Goal: Task Accomplishment & Management: Complete application form

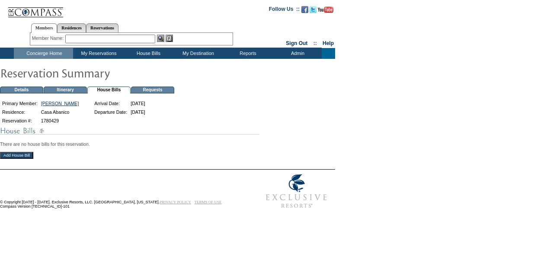
click at [19, 156] on input "Add House Bill" at bounding box center [16, 155] width 33 height 7
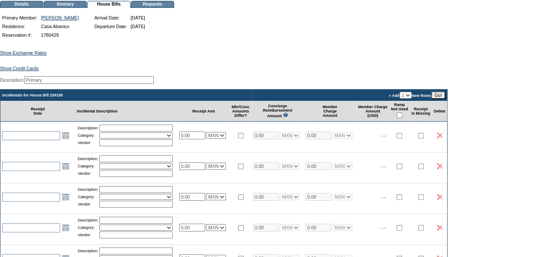
scroll to position [86, 0]
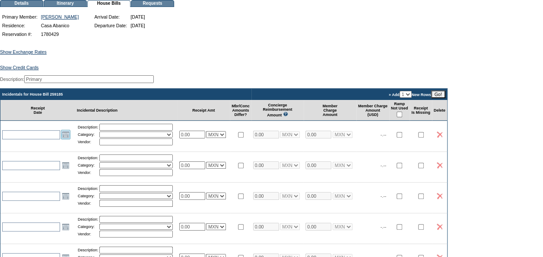
click at [65, 139] on link "Open the calendar popup." at bounding box center [66, 135] width 10 height 10
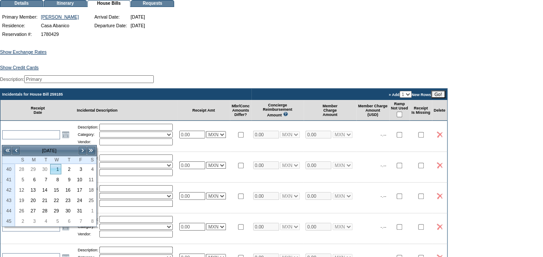
click at [57, 169] on link "1" at bounding box center [56, 169] width 11 height 10
type input "[DATE]"
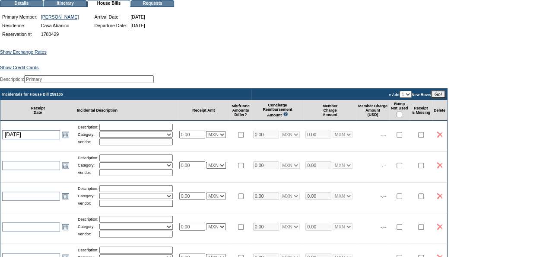
click at [121, 130] on input "text" at bounding box center [135, 127] width 73 height 7
type input "Beach Club (41362))"
select select "4"
type input "Beach Club Real del Mar"
drag, startPoint x: 200, startPoint y: 140, endPoint x: 156, endPoint y: 135, distance: 43.5
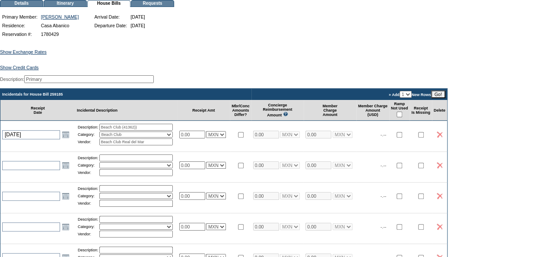
click at [156, 135] on tr "[DATE] [DATE] Open the calendar popup. << < [DATE] > >> S M T W T F S 40 28 29 …" at bounding box center [223, 134] width 447 height 27
type input "2329.00"
select select "7"
type input "2329.00"
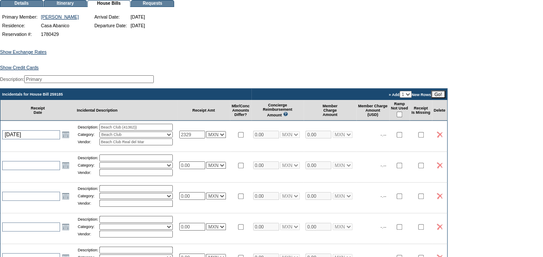
select select "7"
click at [503, 146] on div "Show Exchange Rates Exchange Rates for [DATE] Currency Rate To USD Rate From US…" at bounding box center [271, 226] width 543 height 375
click at [402, 117] on input "checkbox" at bounding box center [400, 115] width 6 height 6
checkbox input "true"
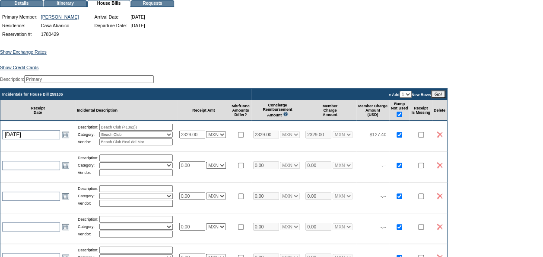
checkbox input "true"
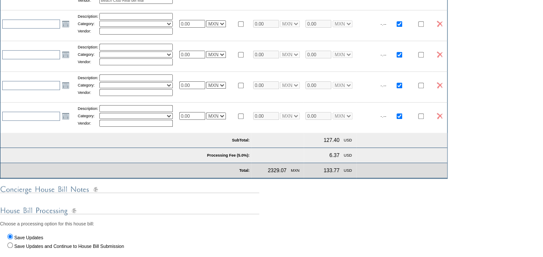
scroll to position [259, 0]
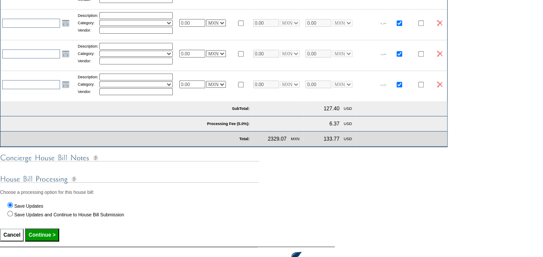
click at [43, 241] on input "Continue >" at bounding box center [42, 234] width 34 height 13
type input "Processing..."
